Goal: Information Seeking & Learning: Learn about a topic

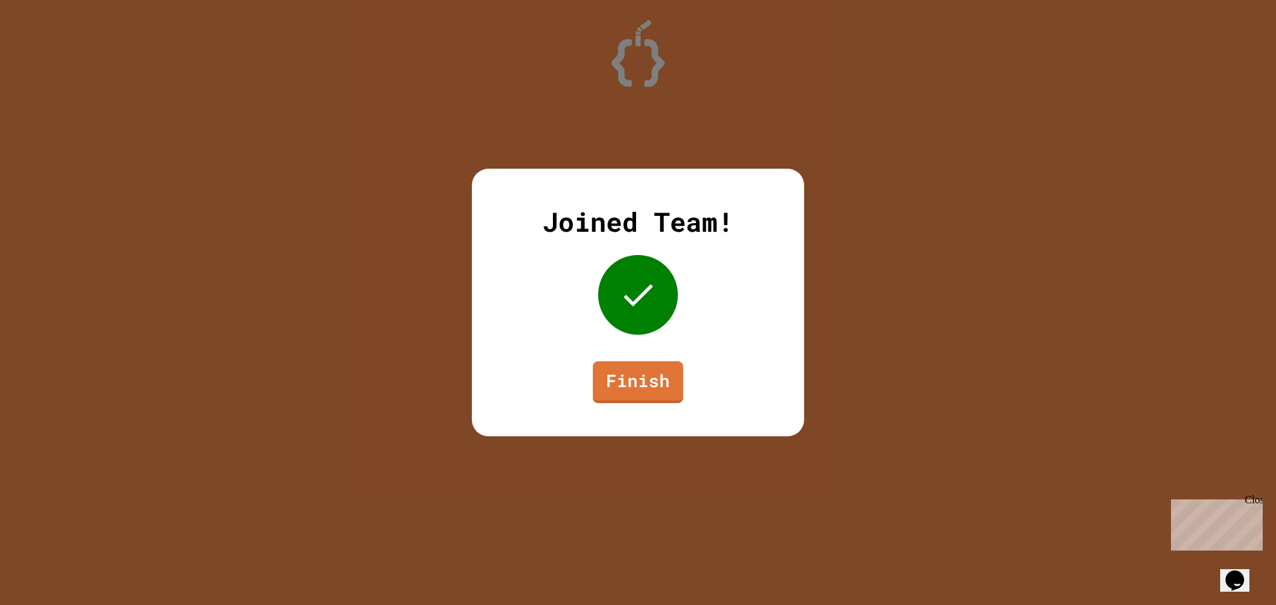
click at [670, 380] on link "Finish" at bounding box center [638, 382] width 90 height 42
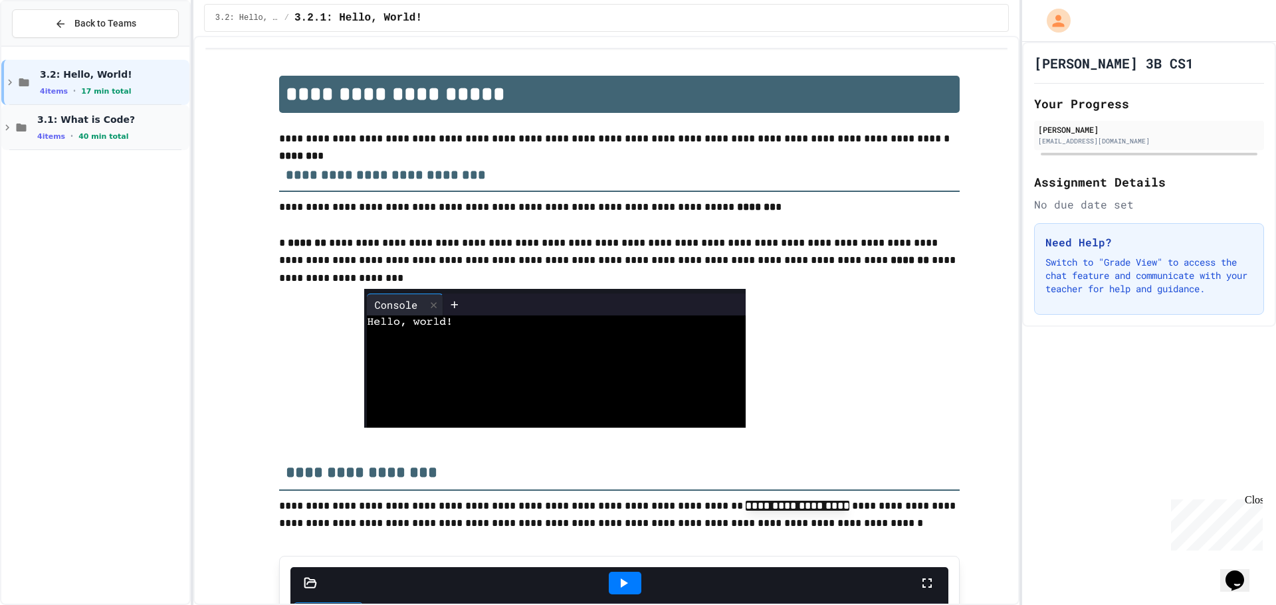
click at [68, 127] on div "3.1: What is Code? 4 items • 40 min total" at bounding box center [111, 128] width 149 height 28
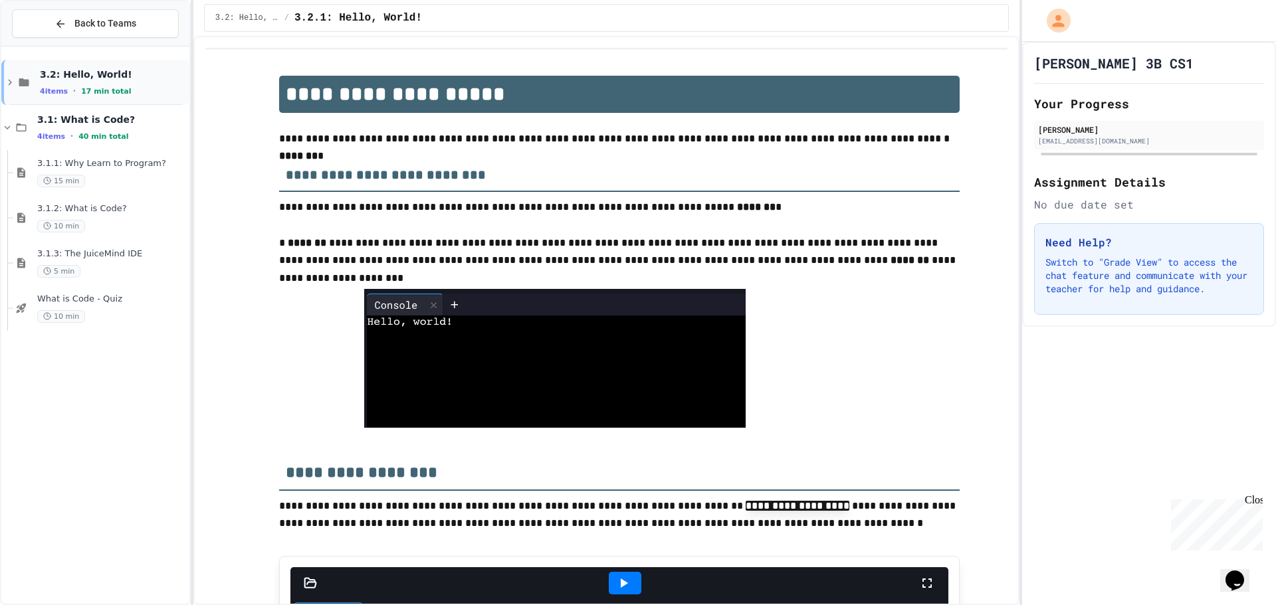
click at [102, 97] on div "3.2: Hello, World! 4 items • 17 min total" at bounding box center [95, 82] width 188 height 45
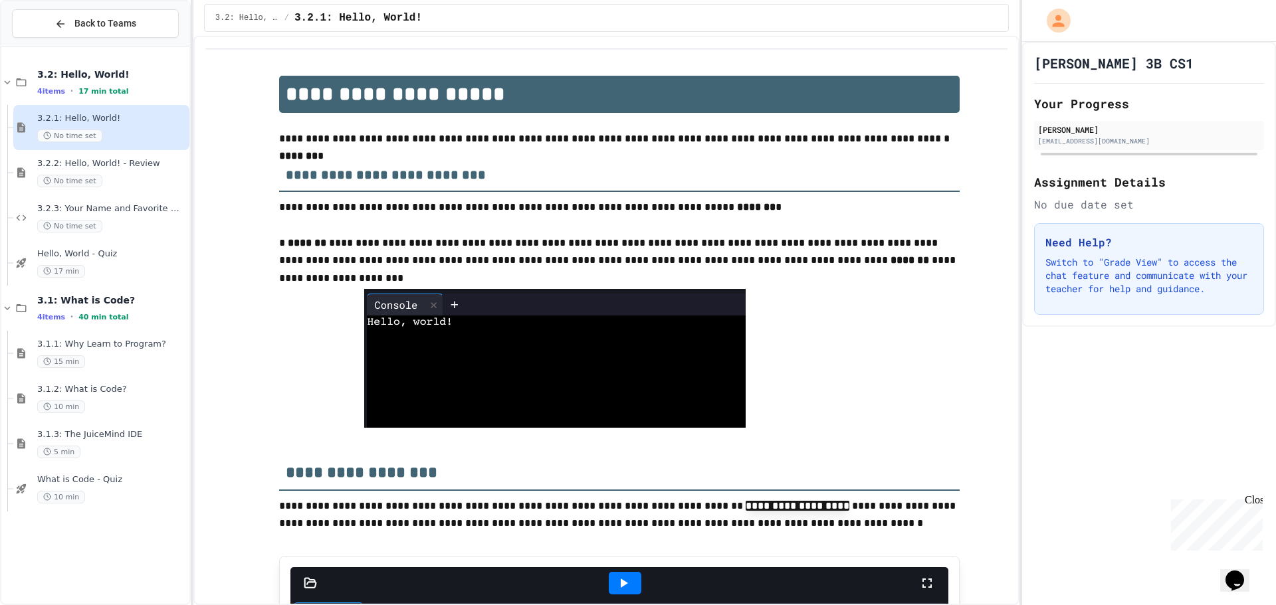
click at [925, 341] on div at bounding box center [619, 358] width 680 height 139
click at [90, 132] on span "No time set" at bounding box center [69, 136] width 65 height 13
click at [148, 266] on div "17 min" at bounding box center [111, 271] width 149 height 13
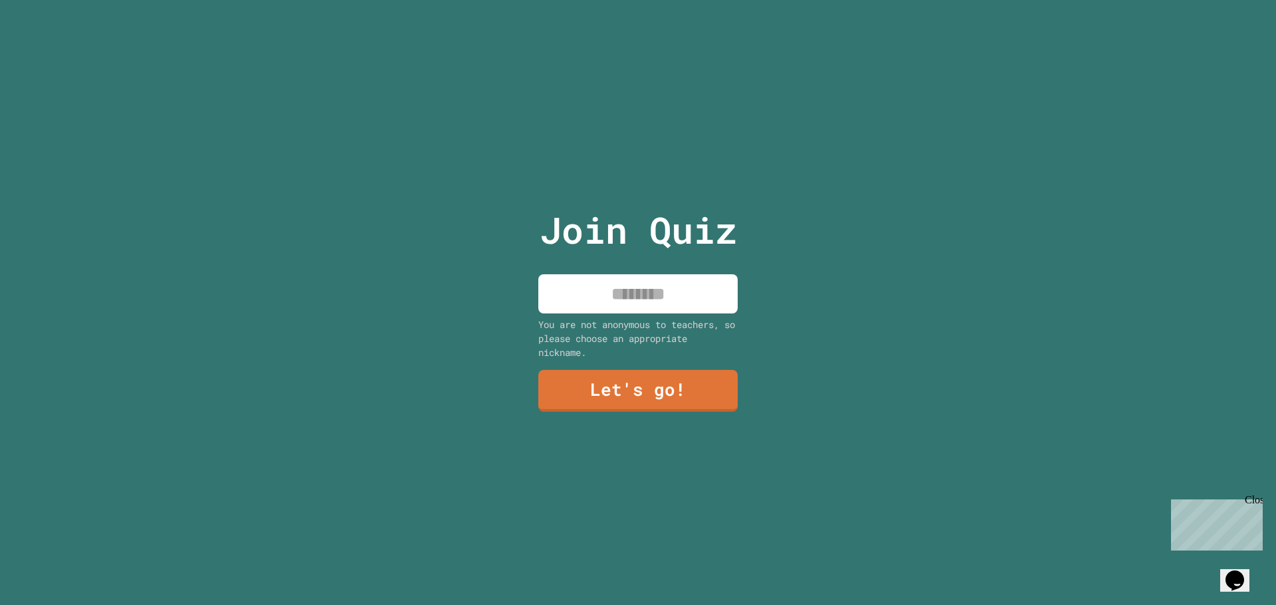
click at [642, 289] on input at bounding box center [637, 293] width 199 height 39
type input "*****"
click at [651, 377] on link "Let's go!" at bounding box center [638, 390] width 198 height 44
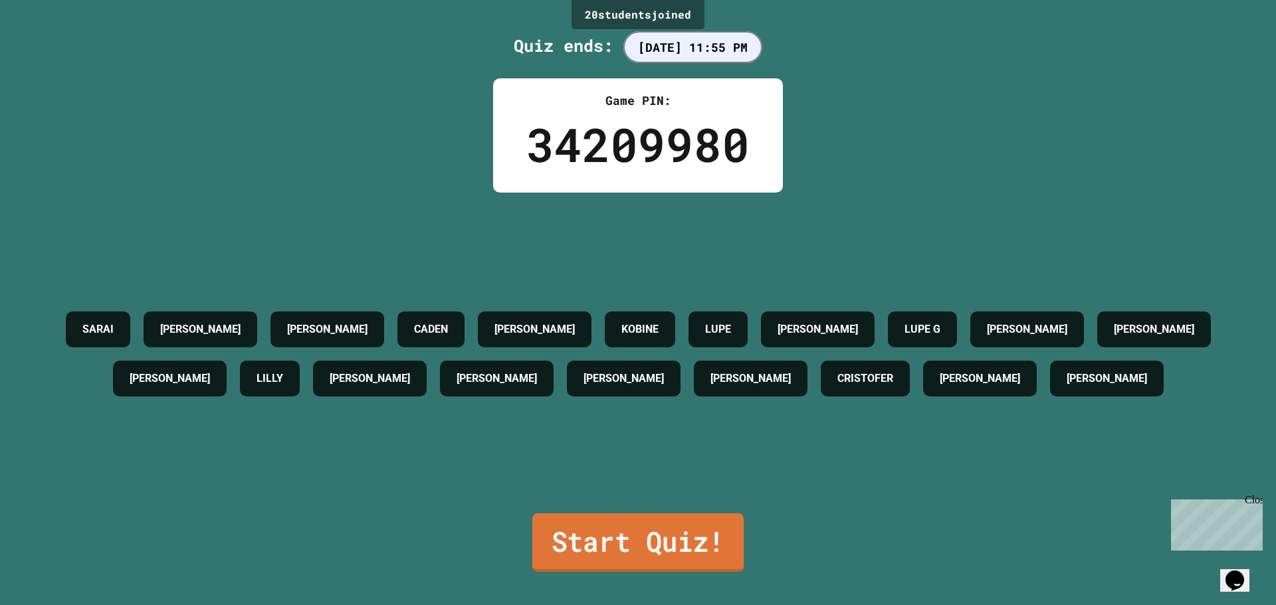
click at [692, 514] on link "Start Quiz!" at bounding box center [637, 543] width 211 height 58
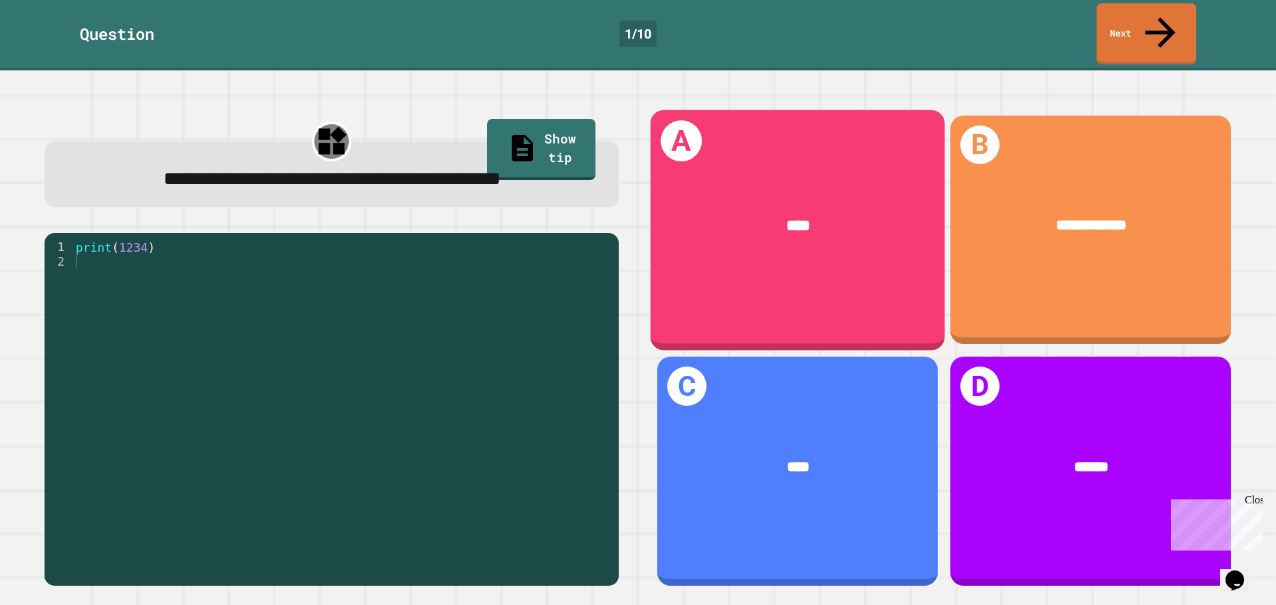
click at [771, 234] on div "****" at bounding box center [797, 226] width 294 height 86
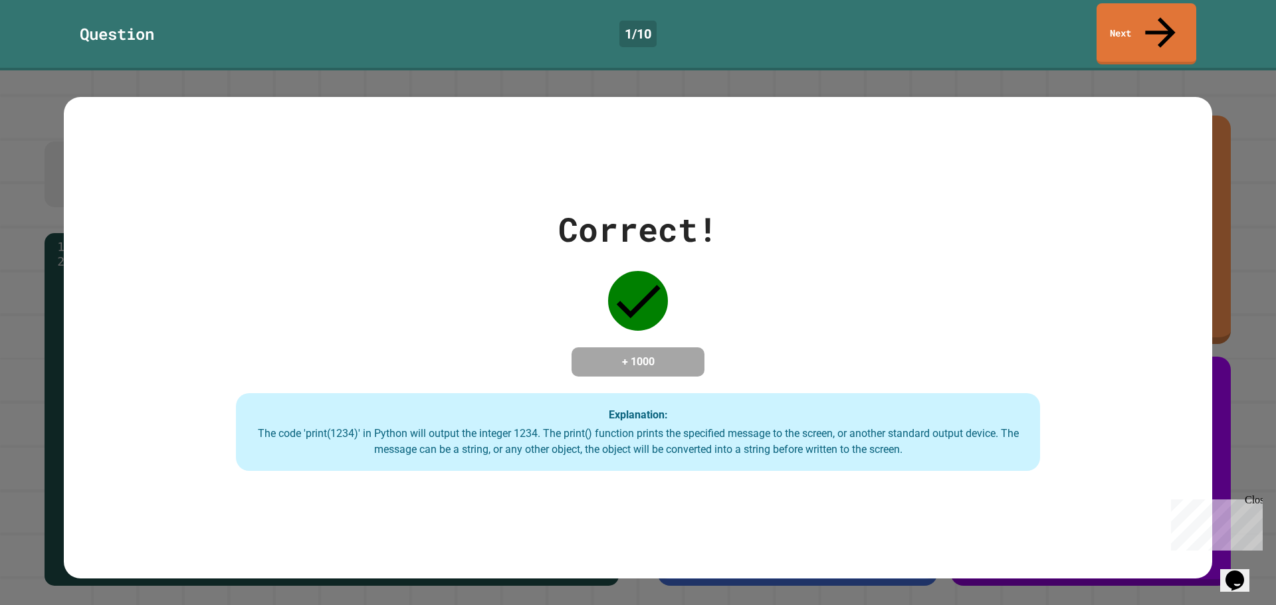
click at [771, 395] on div "Explanation: The code 'print(1234)' in Python will output the integer 1234. The…" at bounding box center [638, 432] width 804 height 78
drag, startPoint x: 756, startPoint y: 396, endPoint x: 750, endPoint y: 339, distance: 56.8
click at [757, 393] on div "Explanation: The code 'print(1234)' in Python will output the integer 1234. The…" at bounding box center [638, 432] width 804 height 78
click at [633, 273] on icon at bounding box center [638, 301] width 60 height 60
click at [629, 354] on h4 "+ 1000" at bounding box center [638, 362] width 106 height 16
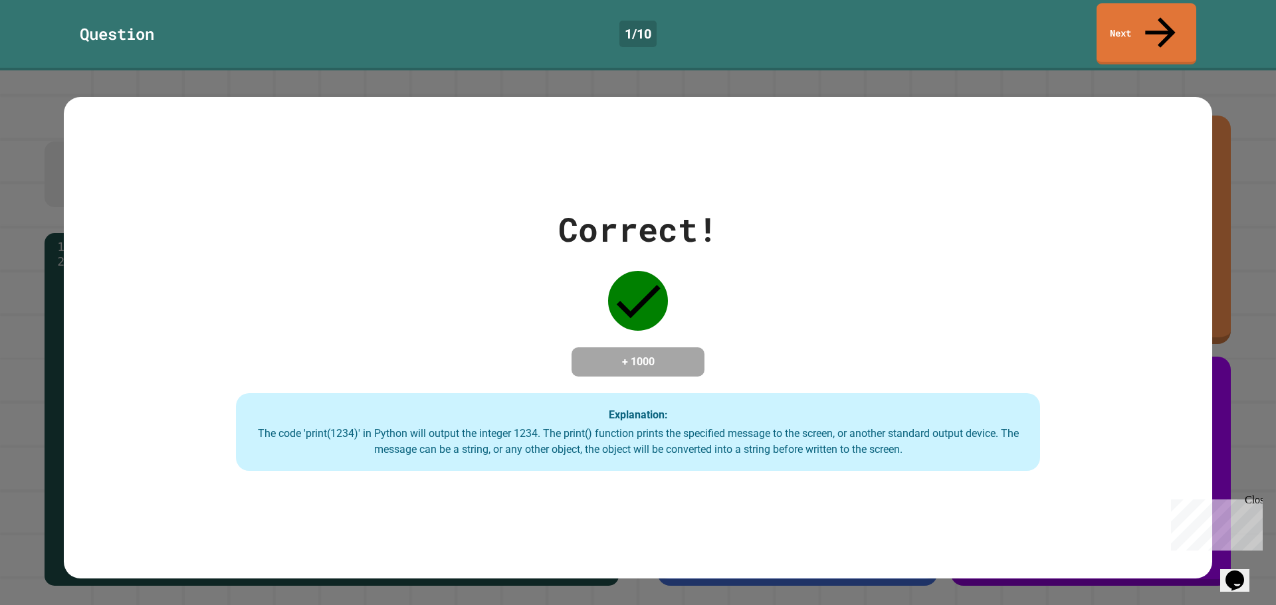
click at [928, 452] on div "Explanation: The code 'print(1234)' in Python will output the integer 1234. The…" at bounding box center [638, 432] width 804 height 78
click at [1122, 21] on link "Next" at bounding box center [1146, 32] width 92 height 64
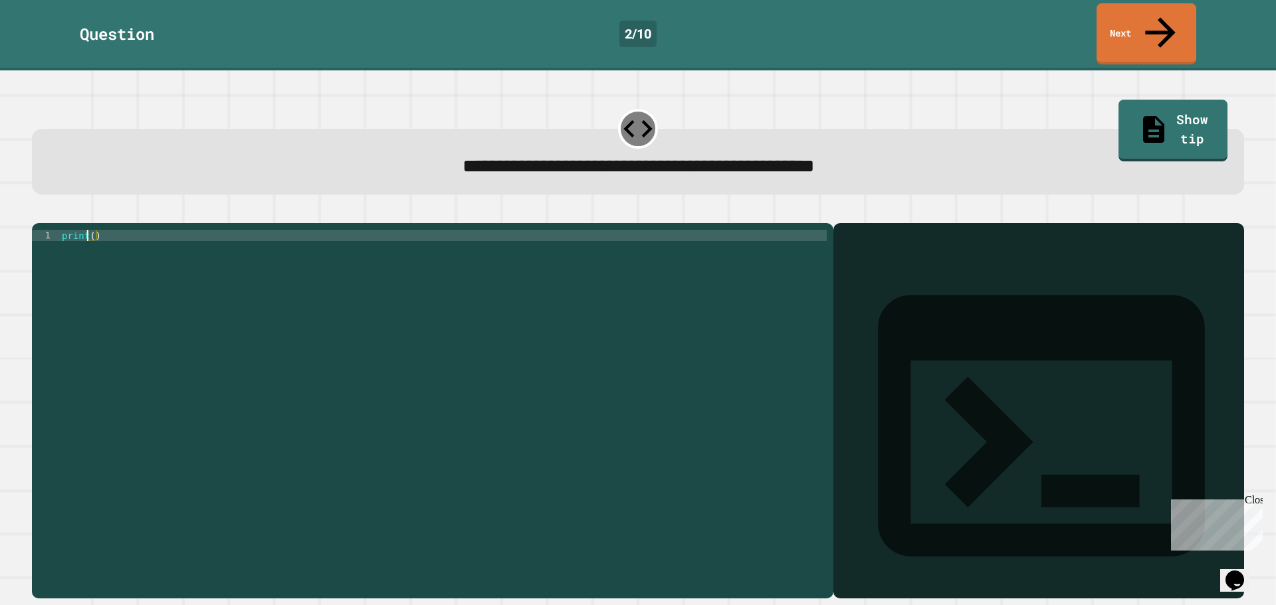
click at [90, 230] on div "print ( )" at bounding box center [442, 410] width 767 height 361
click at [93, 230] on div "print ( )" at bounding box center [442, 410] width 767 height 361
type textarea "**********"
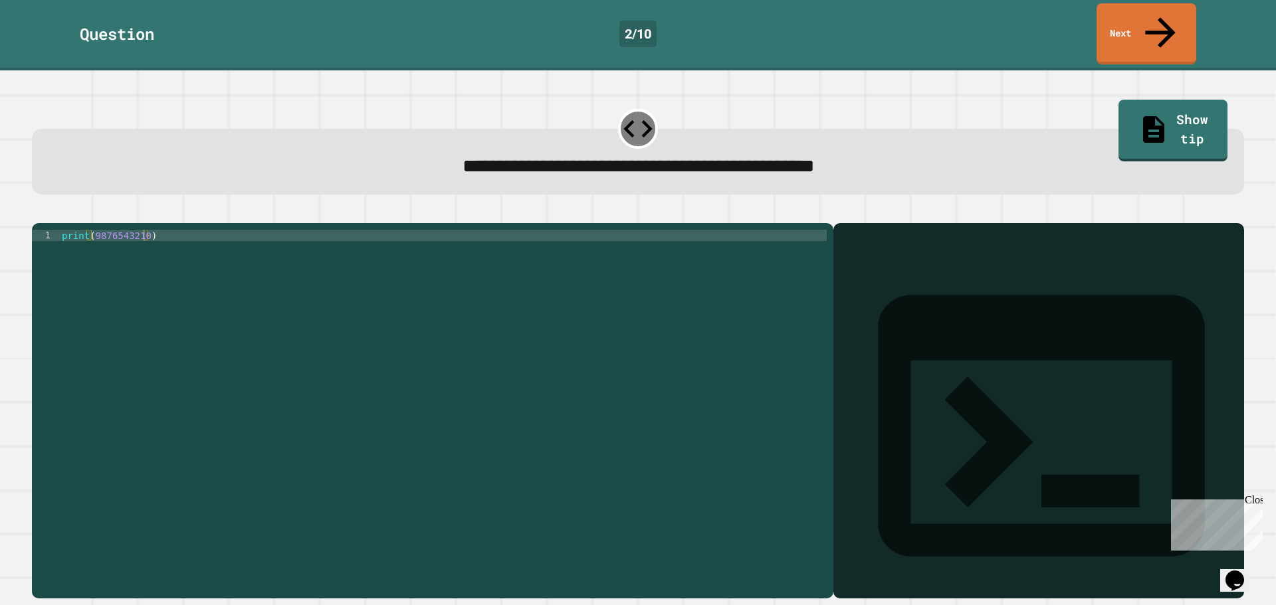
click at [39, 213] on icon "button" at bounding box center [39, 213] width 0 height 0
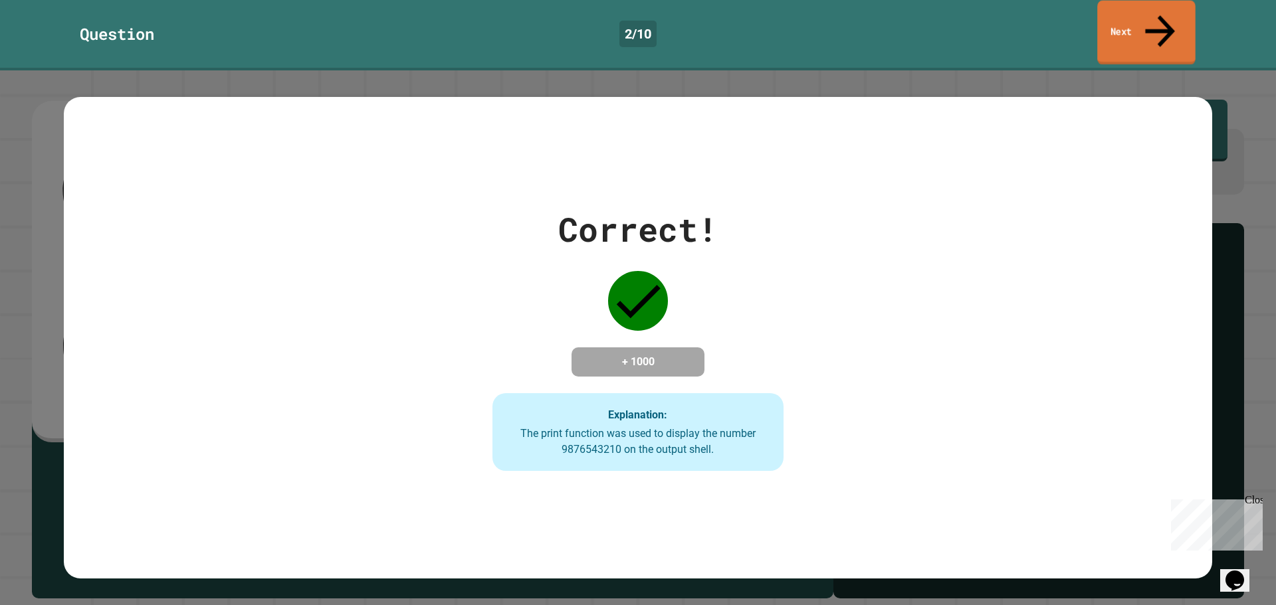
click at [1108, 22] on link "Next" at bounding box center [1146, 33] width 98 height 64
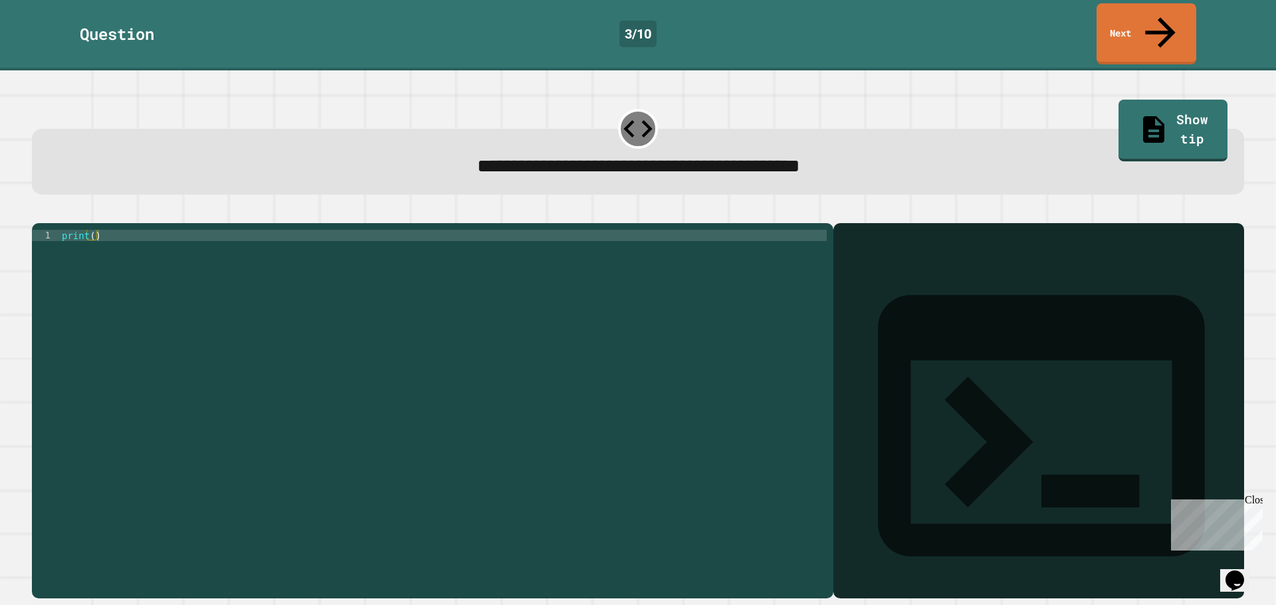
click at [90, 230] on div "print ( )" at bounding box center [442, 410] width 767 height 361
type textarea "**********"
click at [39, 213] on button "button" at bounding box center [39, 213] width 0 height 0
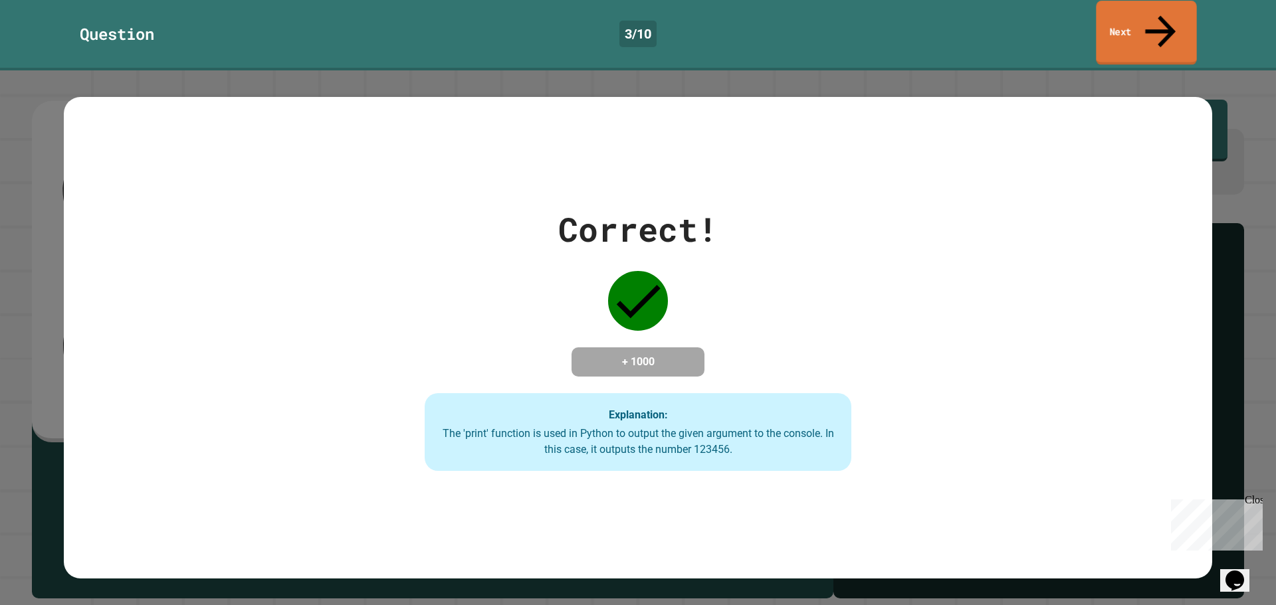
click at [1188, 24] on link "Next" at bounding box center [1146, 33] width 100 height 64
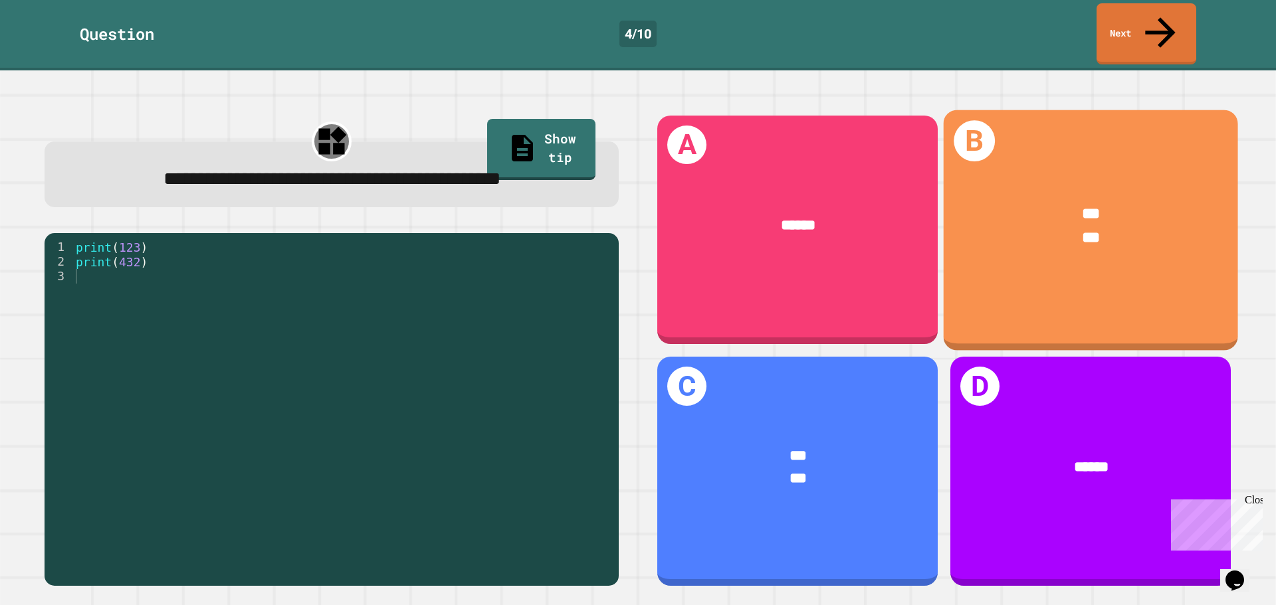
click at [1151, 256] on div "B *** ***" at bounding box center [1090, 230] width 294 height 241
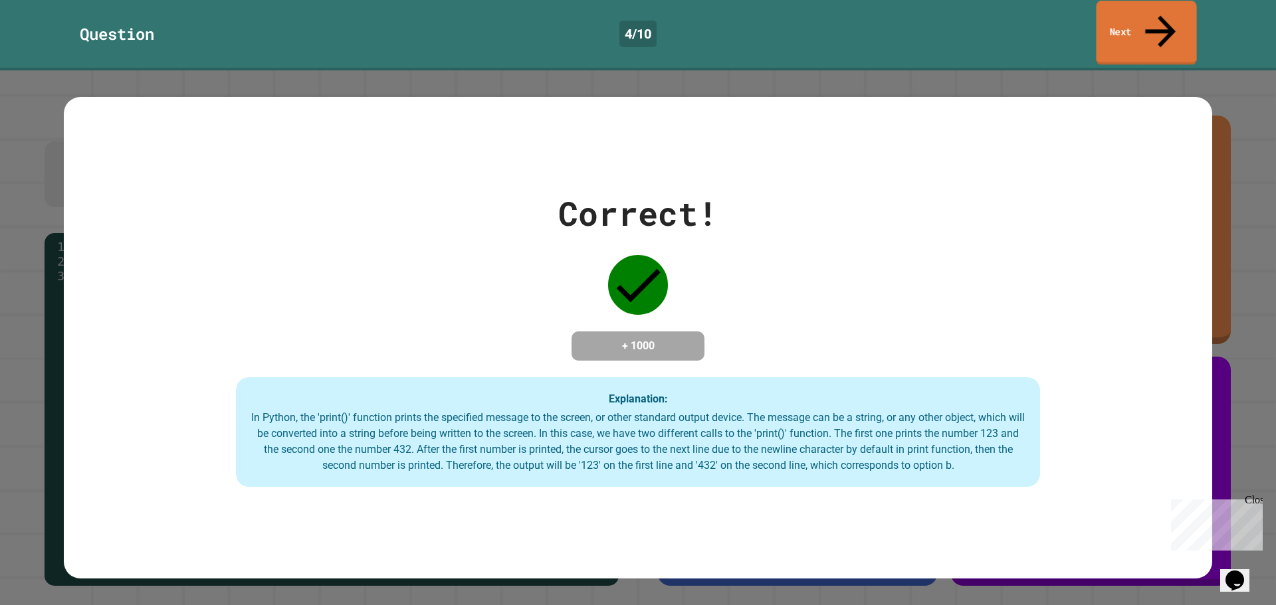
click at [1144, 17] on link "Next" at bounding box center [1146, 33] width 100 height 64
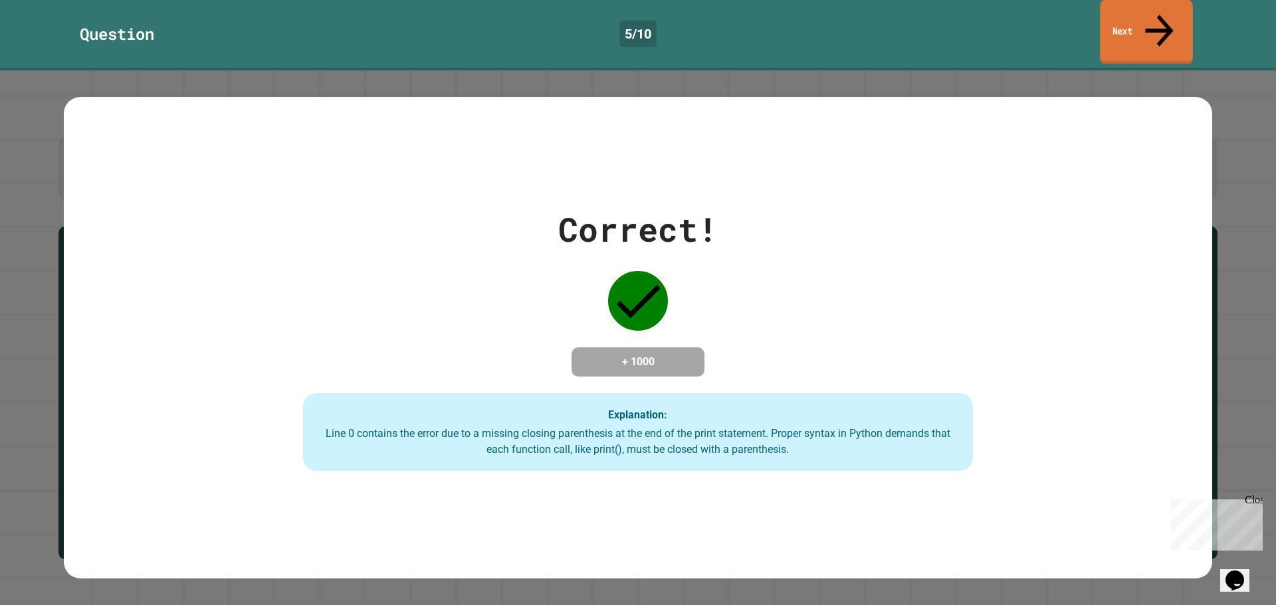
click at [1145, 19] on link "Next" at bounding box center [1146, 32] width 92 height 64
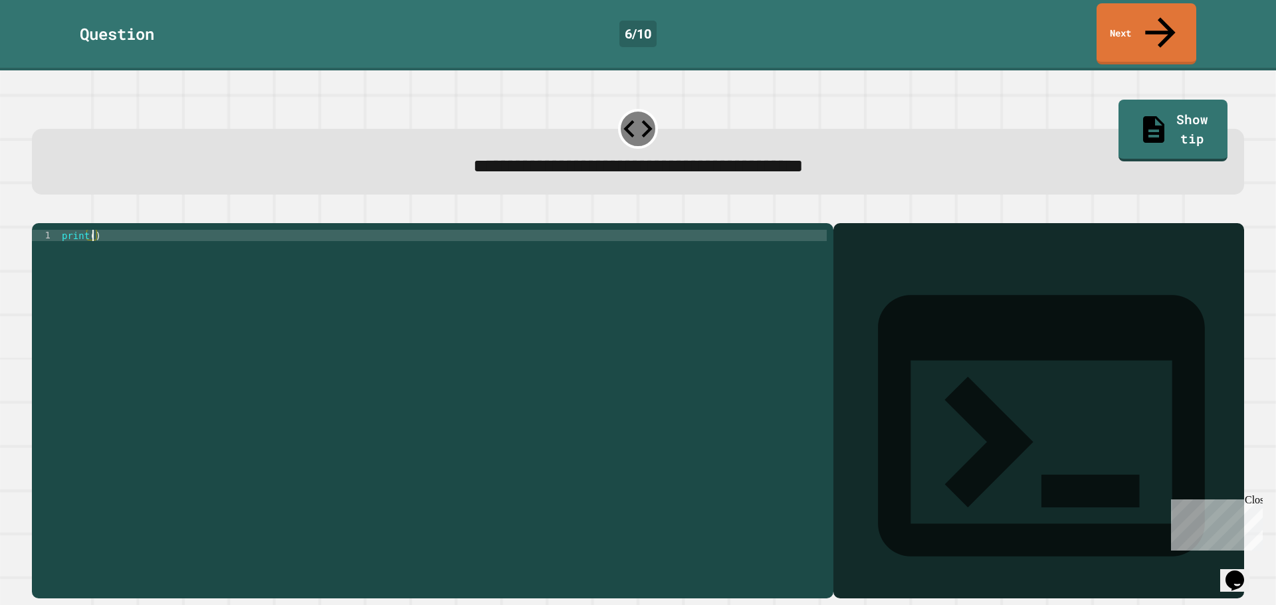
click at [90, 230] on div "print ( )" at bounding box center [442, 410] width 767 height 361
type textarea "**********"
click at [39, 213] on icon "button" at bounding box center [39, 213] width 0 height 0
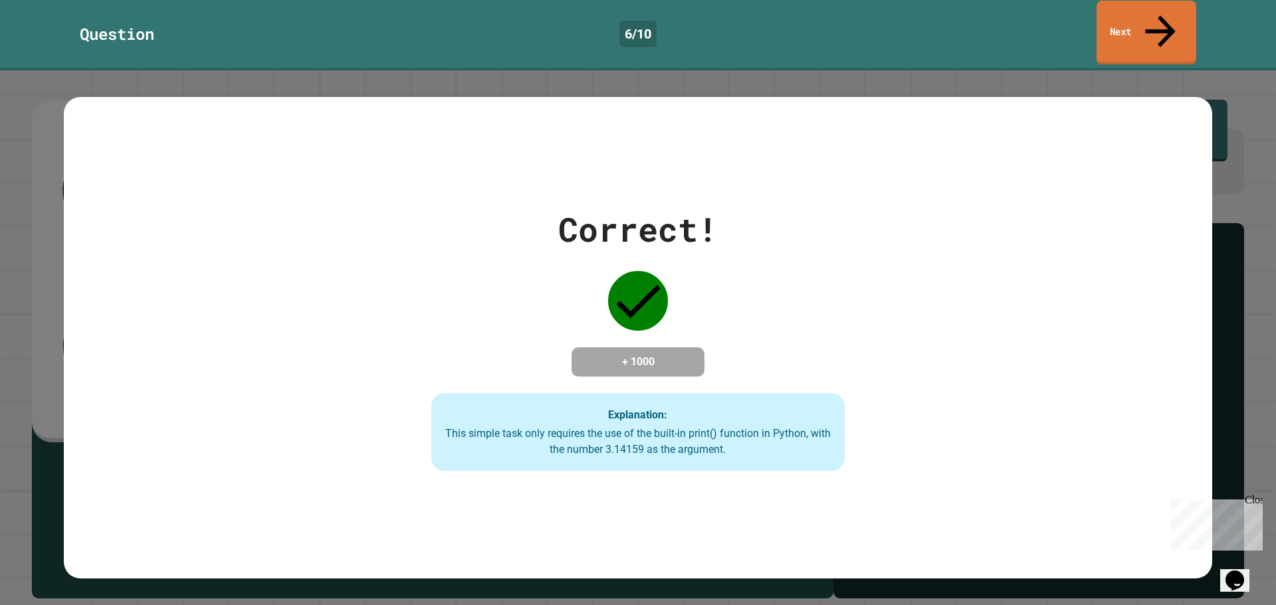
click at [1141, 18] on link "Next" at bounding box center [1146, 33] width 100 height 64
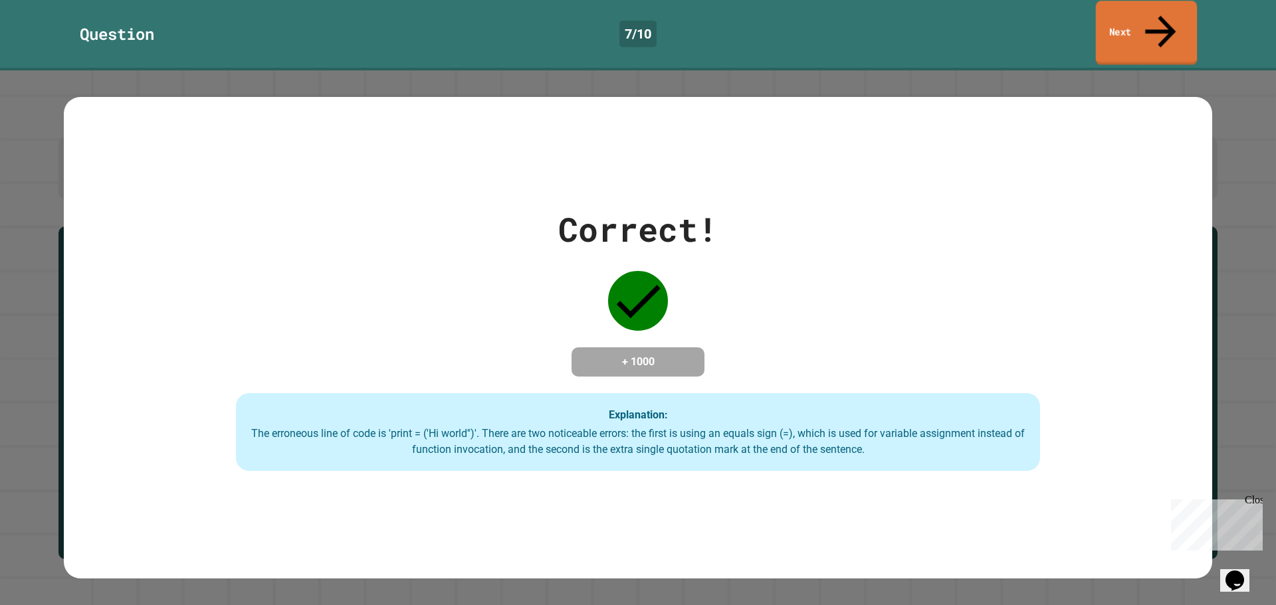
click at [1135, 22] on link "Next" at bounding box center [1147, 33] width 102 height 64
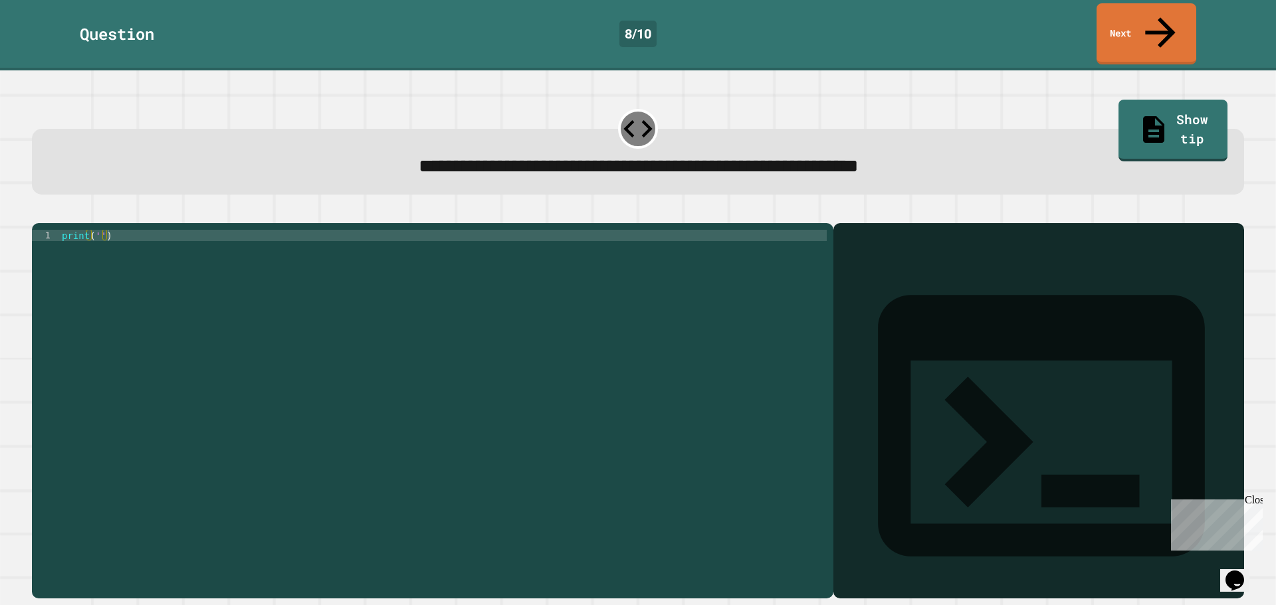
click at [96, 230] on div "print ( '' )" at bounding box center [442, 410] width 767 height 361
click at [39, 213] on icon "button" at bounding box center [39, 213] width 0 height 0
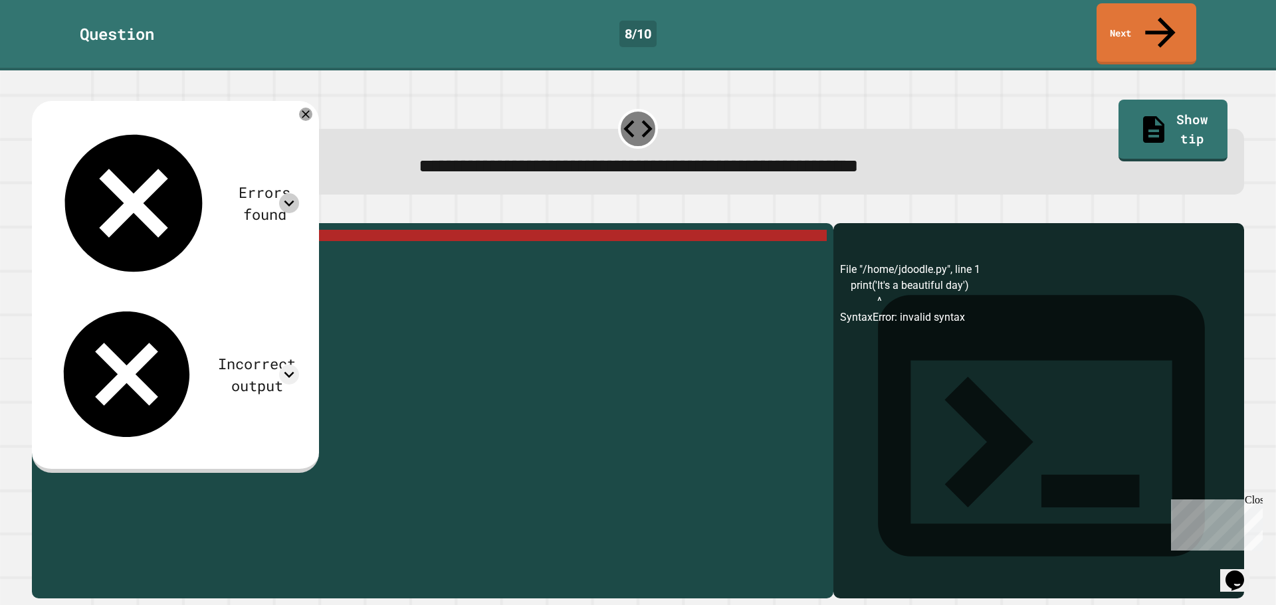
click at [299, 193] on icon at bounding box center [289, 203] width 20 height 20
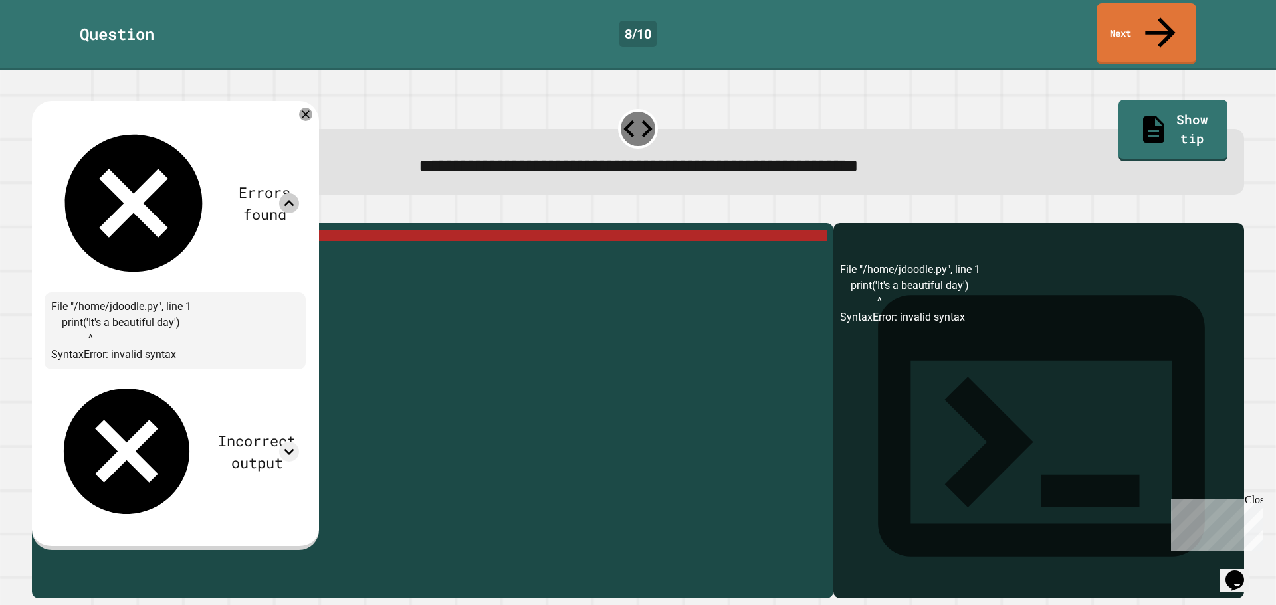
click at [306, 234] on div "Errors found File "/home/jdoodle.py", line 1 print('It's a beautiful day') ^ Sy…" at bounding box center [175, 324] width 261 height 420
click at [299, 442] on icon at bounding box center [289, 452] width 20 height 20
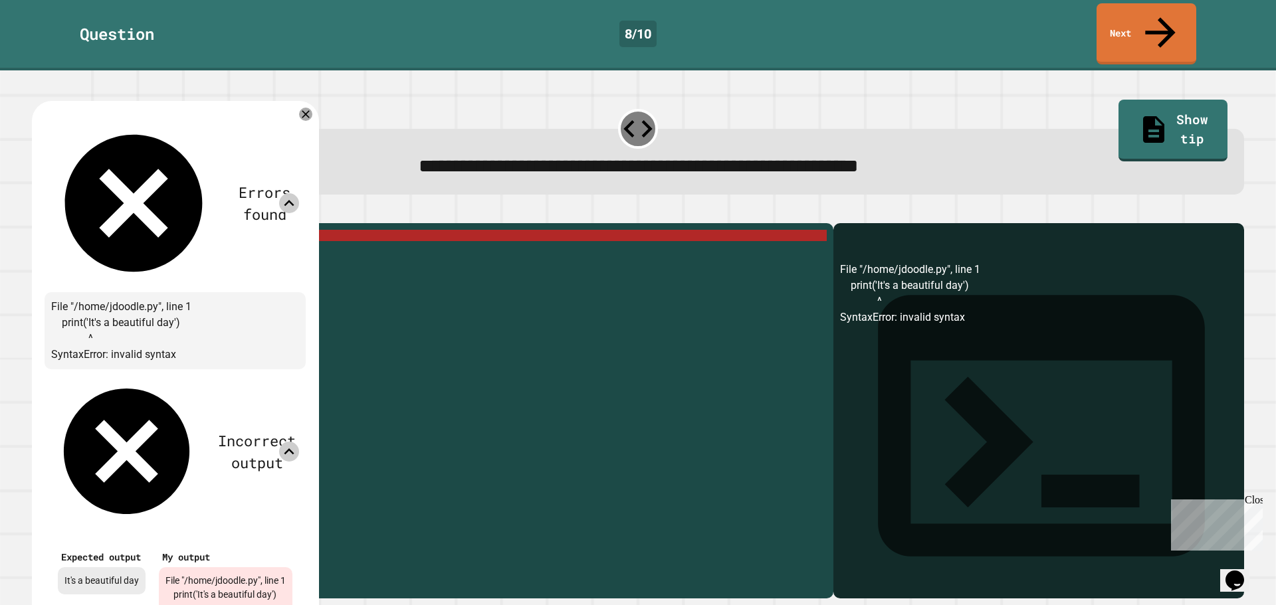
click at [438, 207] on div at bounding box center [638, 215] width 1212 height 16
click at [314, 106] on icon at bounding box center [306, 114] width 16 height 16
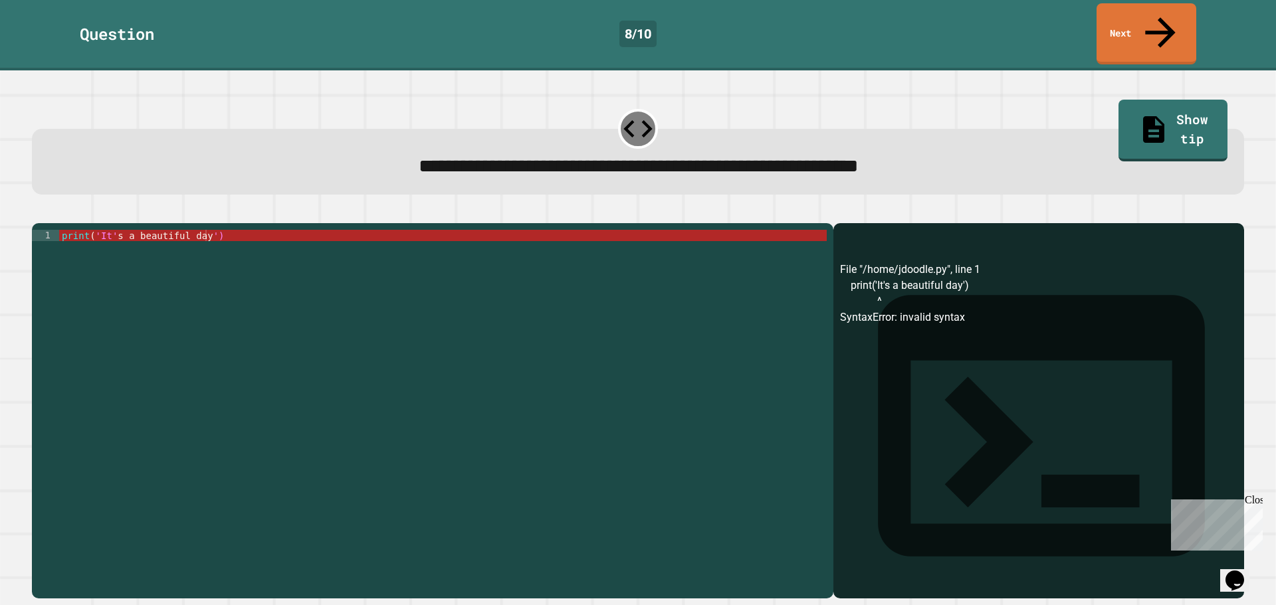
click at [870, 300] on div "File "/home/jdoodle.py", line 1 print('It's a beautiful day') ^ SyntaxError: in…" at bounding box center [1038, 430] width 397 height 337
click at [112, 230] on div "print ( 'It' s a beautiful day ')" at bounding box center [442, 410] width 767 height 361
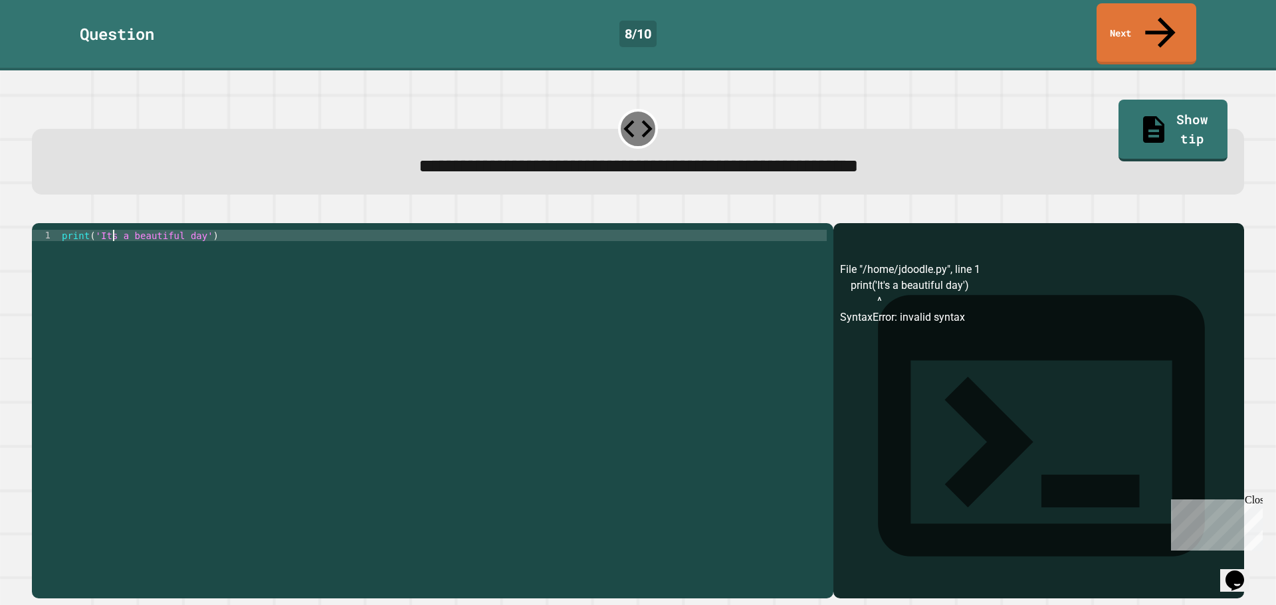
scroll to position [0, 3]
click at [39, 213] on icon "button" at bounding box center [39, 213] width 0 height 0
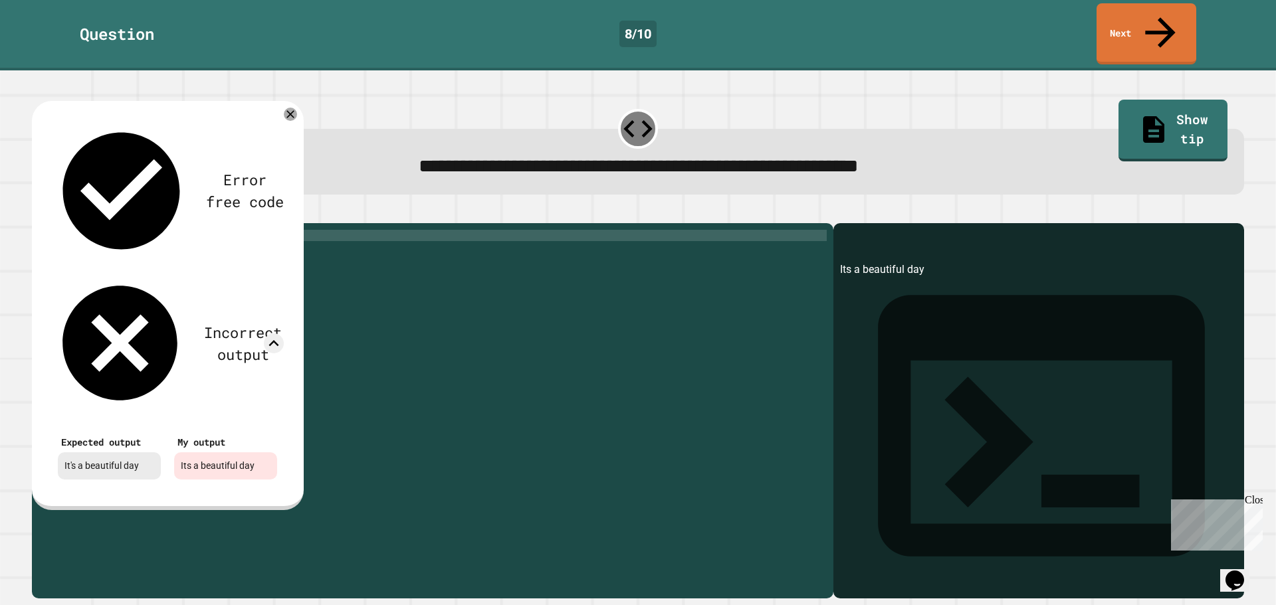
click at [272, 425] on div "My output Its a beautiful day" at bounding box center [225, 455] width 116 height 61
click at [268, 425] on div "My output Its a beautiful day" at bounding box center [225, 455] width 116 height 61
click at [294, 106] on icon at bounding box center [290, 114] width 16 height 16
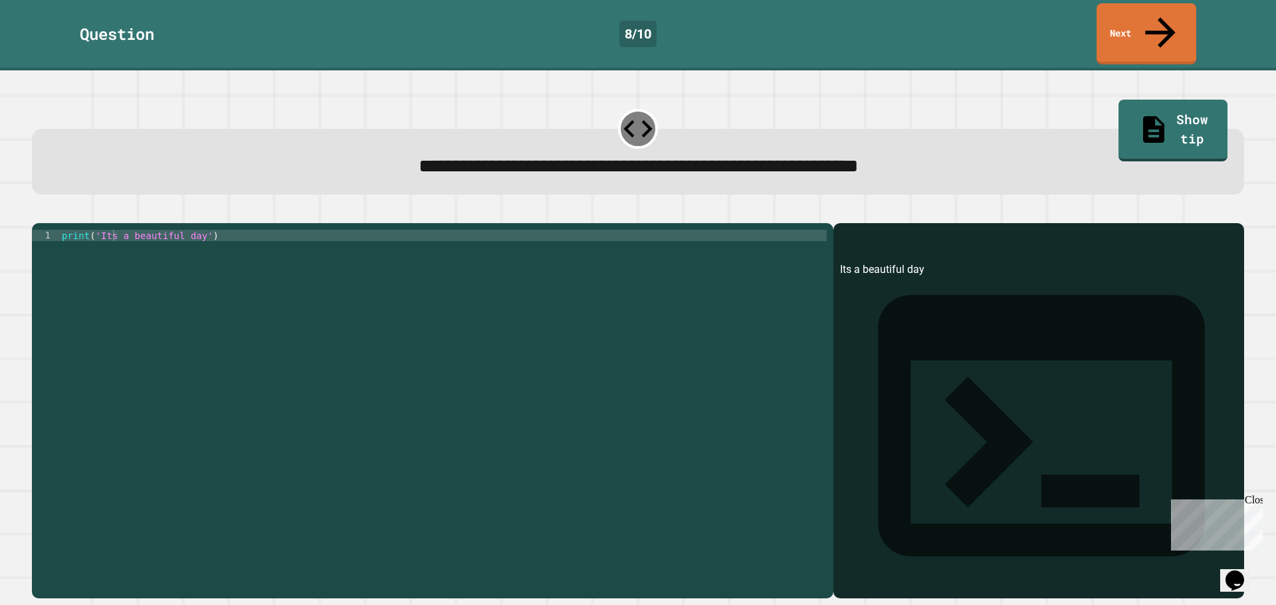
click at [113, 230] on div "print ( 'Its a beautiful day' )" at bounding box center [442, 410] width 767 height 361
click at [203, 230] on div "print ( 'It' s a beautiful day ')" at bounding box center [442, 410] width 767 height 361
click at [96, 230] on div "print ( 'It' s a beautiful day ")" at bounding box center [442, 410] width 767 height 361
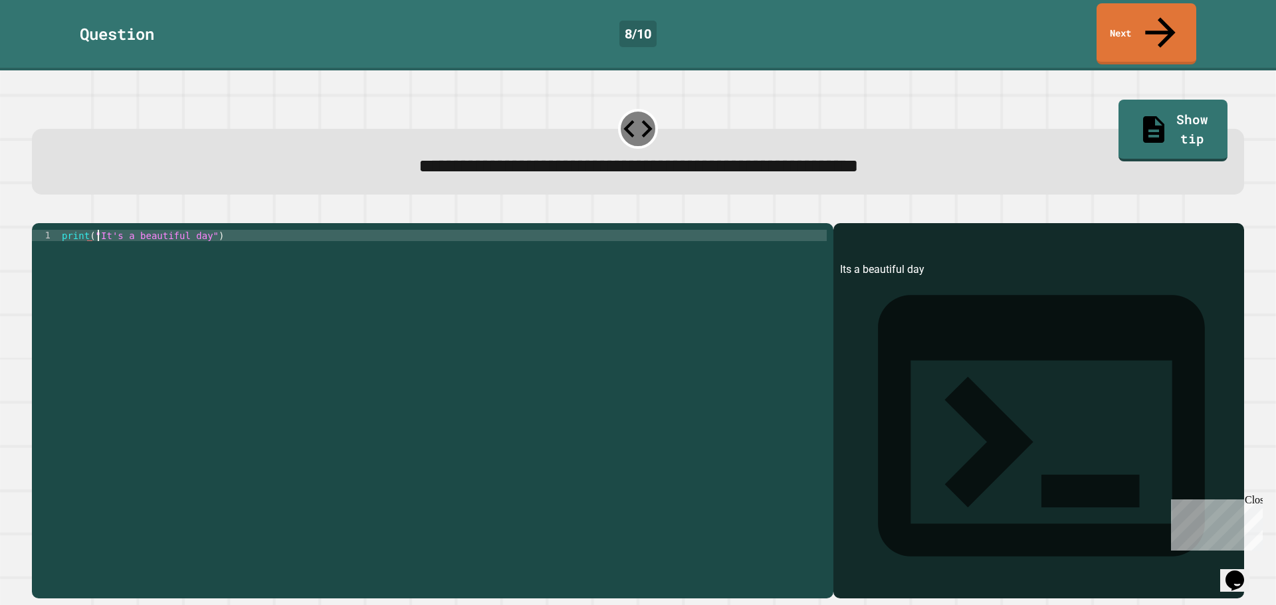
scroll to position [0, 2]
type textarea "**********"
click at [39, 213] on icon "button" at bounding box center [39, 213] width 0 height 0
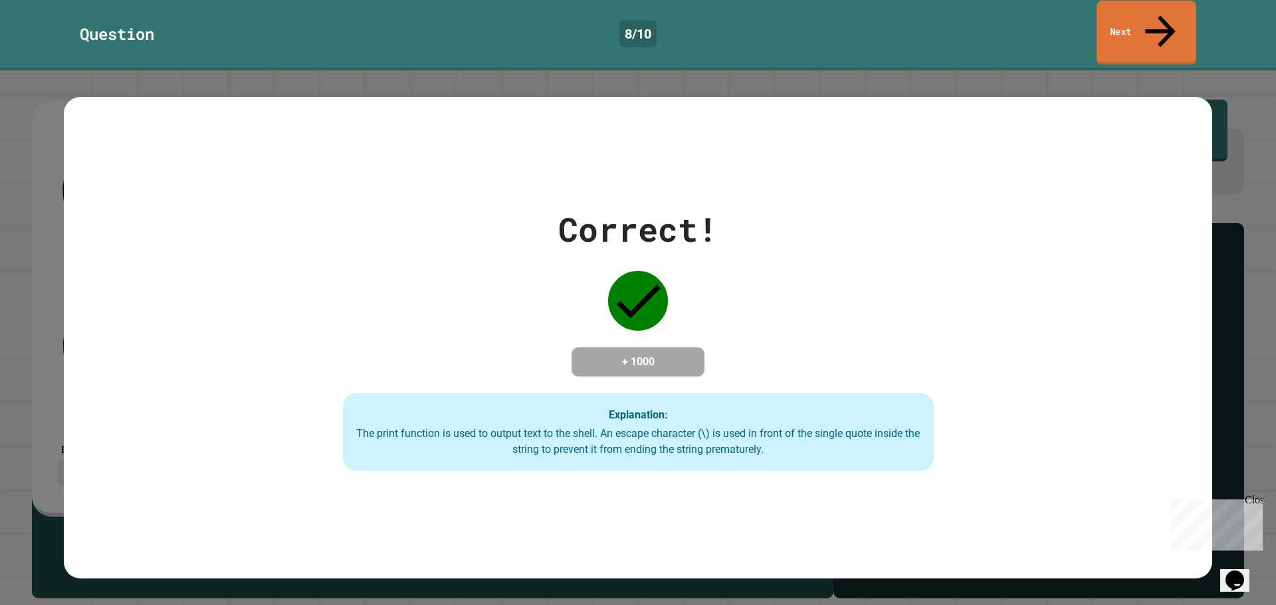
click at [1176, 17] on link "Next" at bounding box center [1146, 33] width 100 height 64
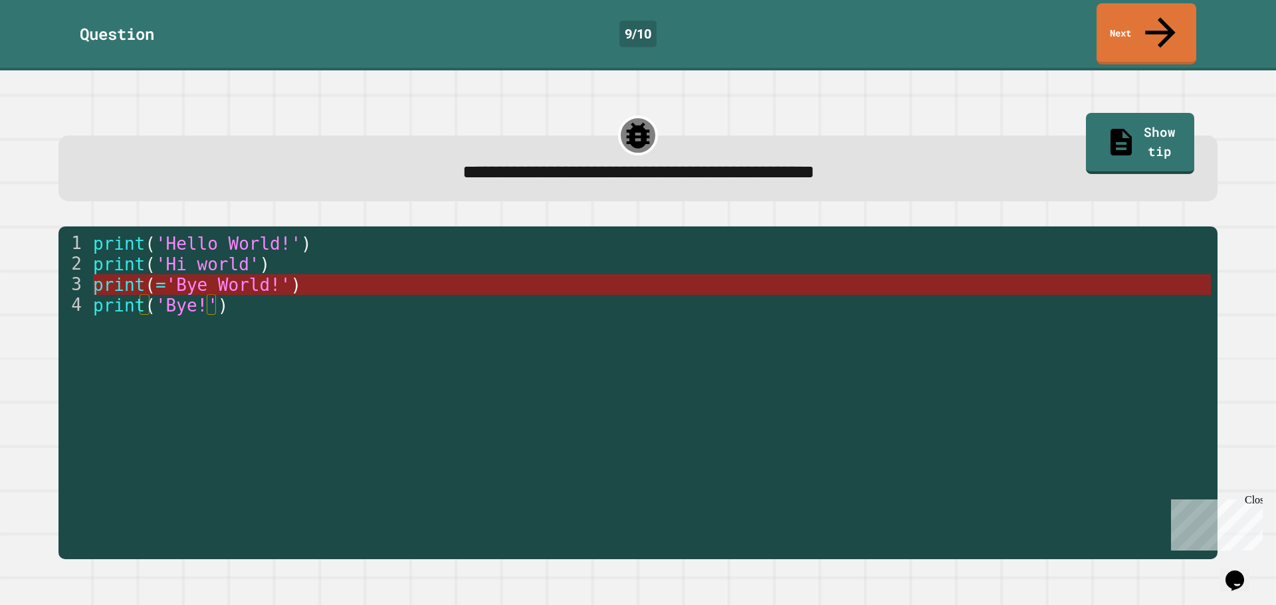
click at [240, 275] on span "'Bye World!'" at bounding box center [227, 285] width 125 height 20
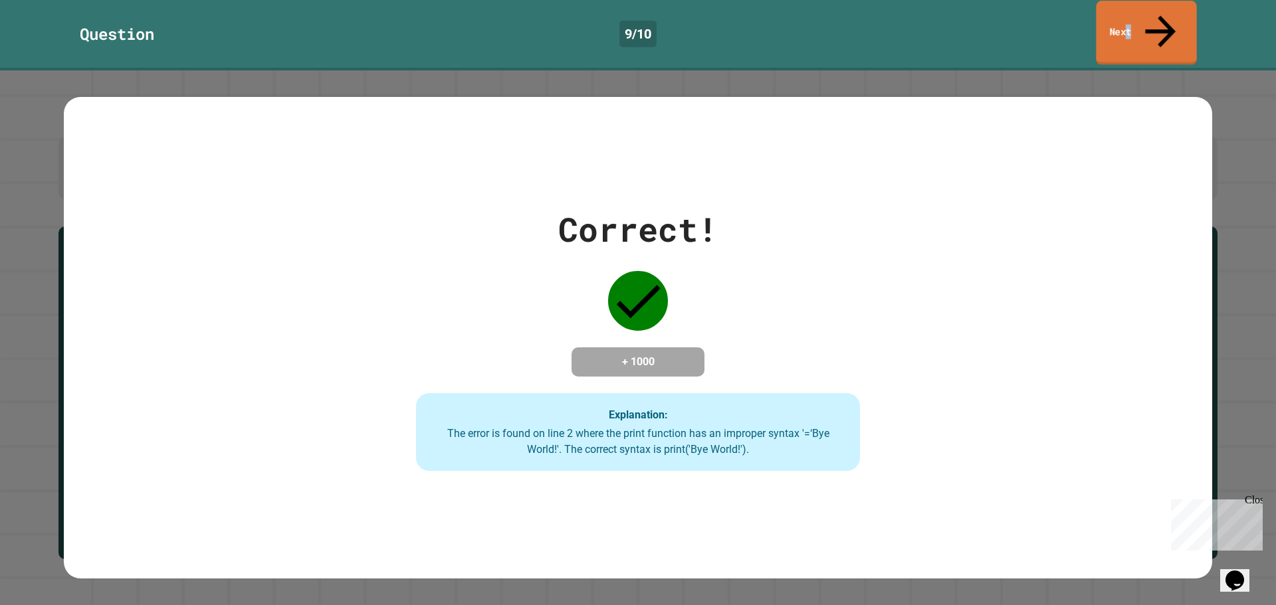
click at [1143, 19] on link "Next" at bounding box center [1146, 33] width 100 height 64
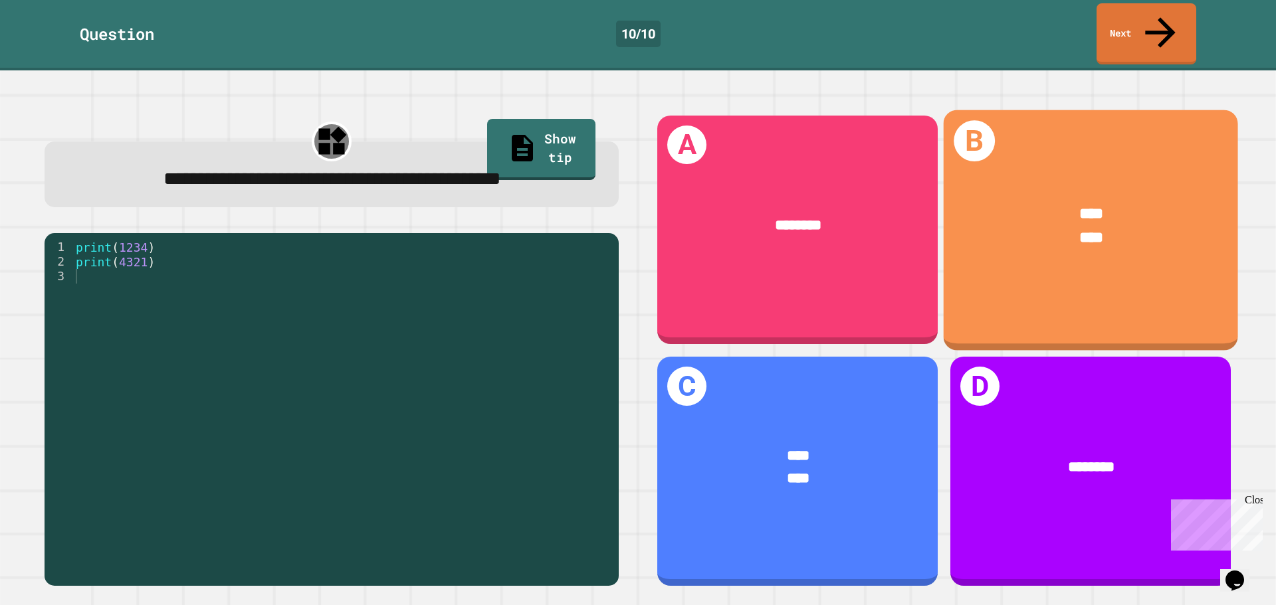
click at [1032, 203] on div "****" at bounding box center [1091, 215] width 232 height 24
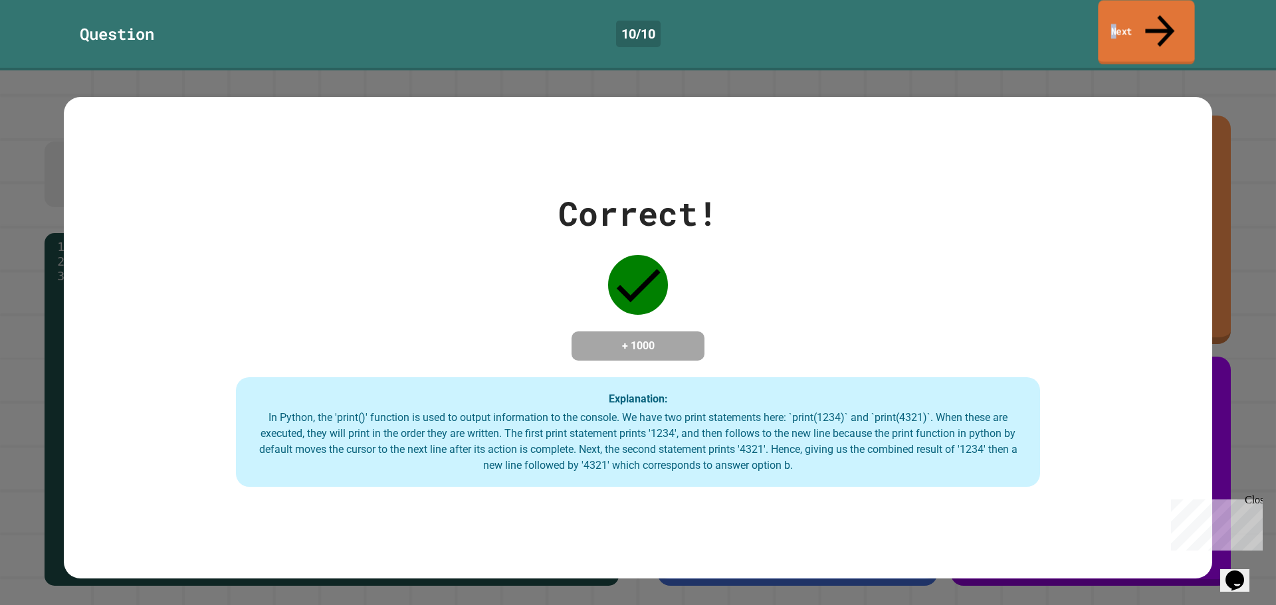
click at [1129, 17] on link "Next" at bounding box center [1146, 32] width 96 height 64
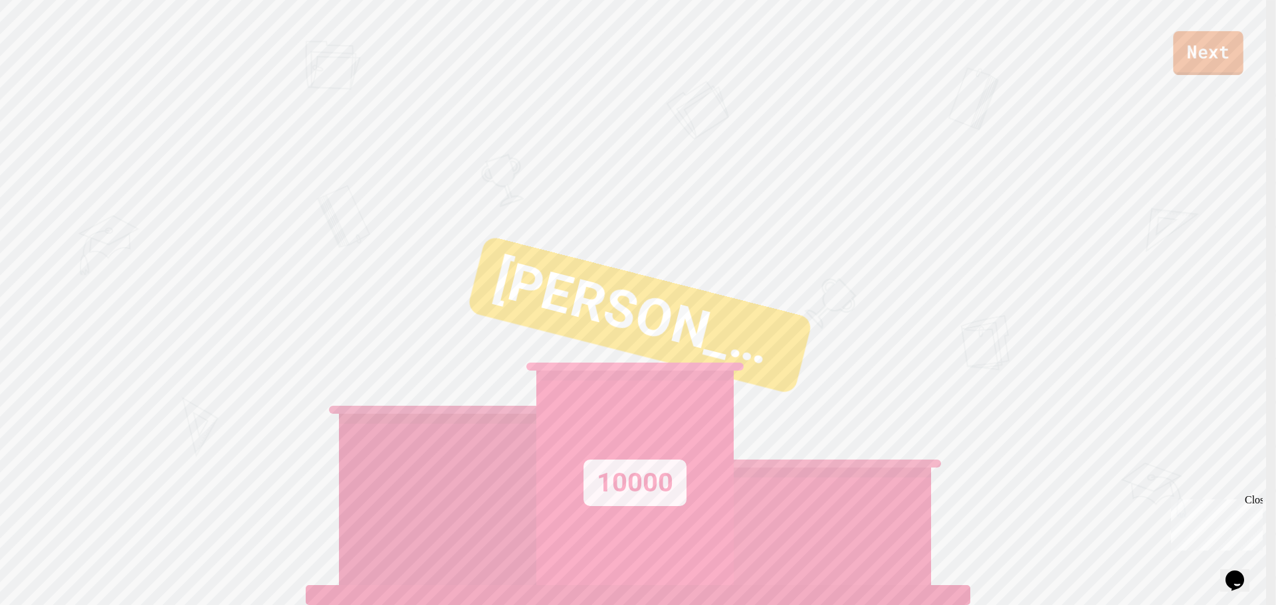
click at [1207, 52] on link "Next" at bounding box center [1208, 53] width 70 height 44
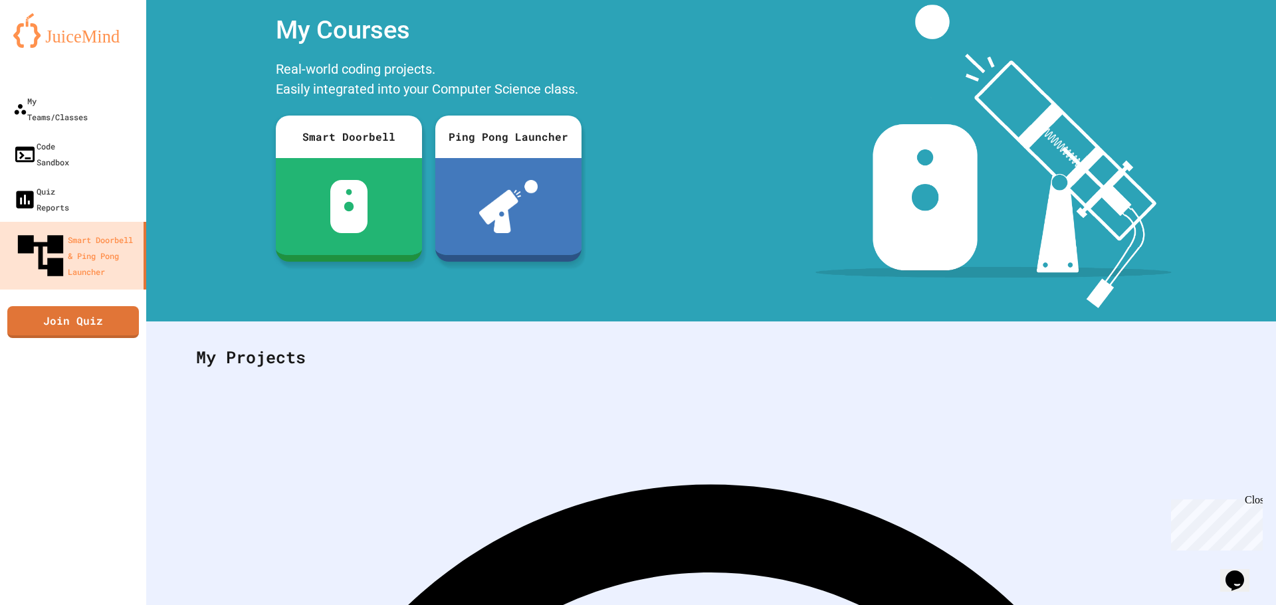
scroll to position [61, 0]
